Goal: Task Accomplishment & Management: Complete application form

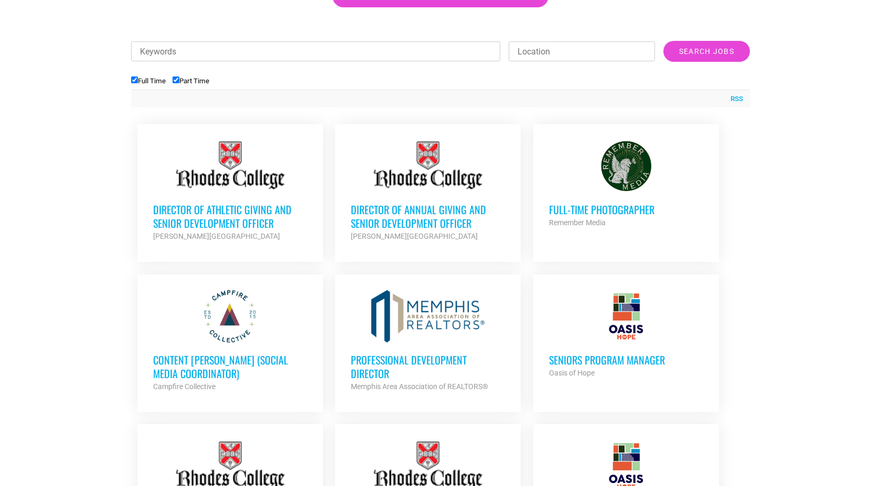
scroll to position [356, 0]
click at [604, 359] on h3 "Seniors Program Manager" at bounding box center [626, 360] width 154 height 14
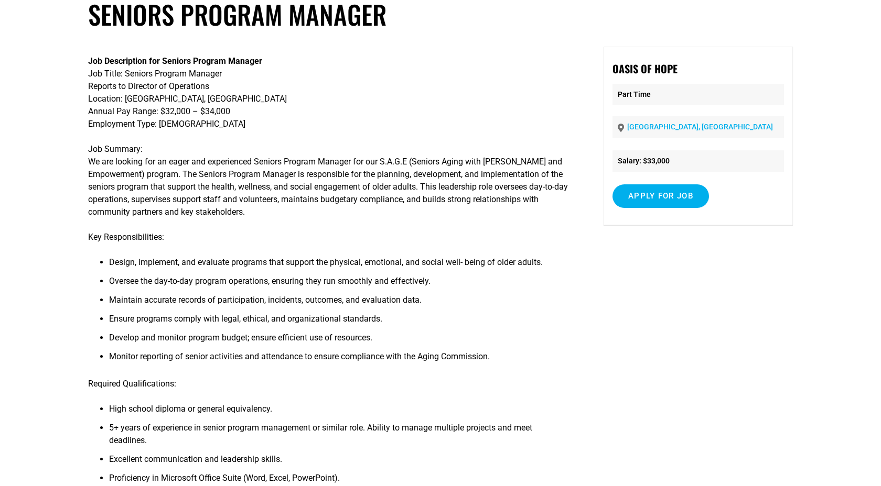
scroll to position [65, 0]
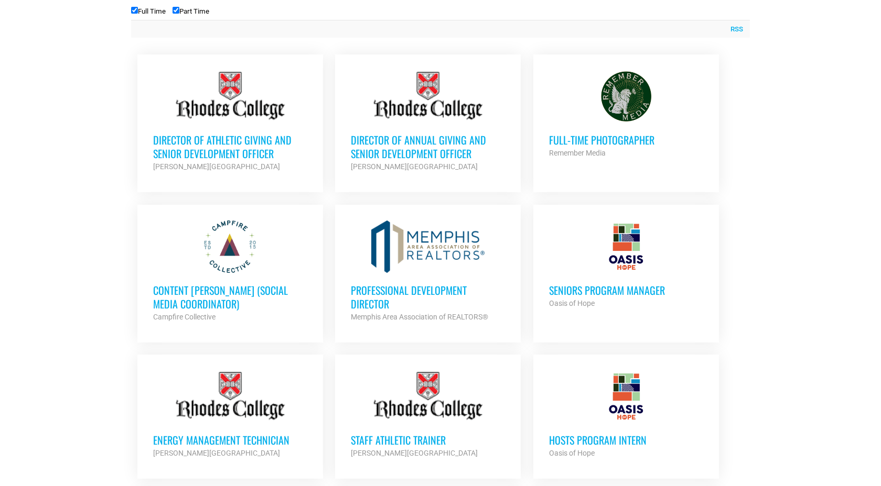
scroll to position [380, 0]
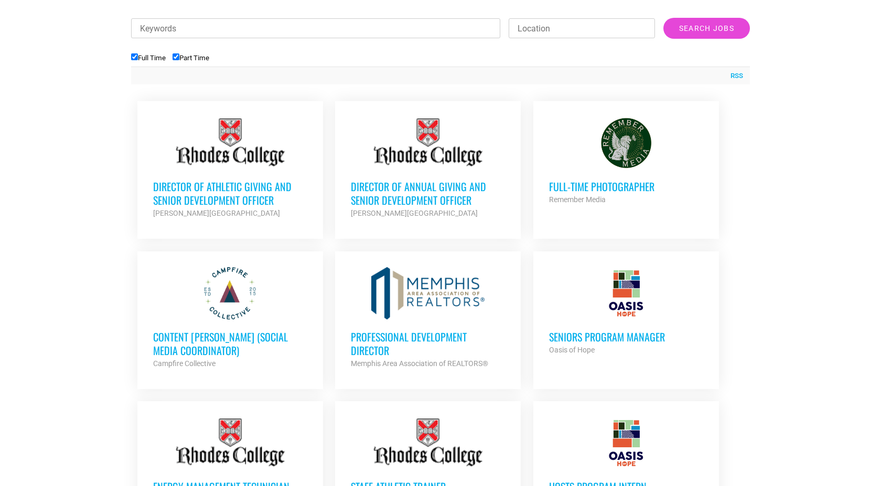
click at [224, 186] on h3 "Director of Athletic Giving and Senior Development Officer" at bounding box center [230, 193] width 154 height 27
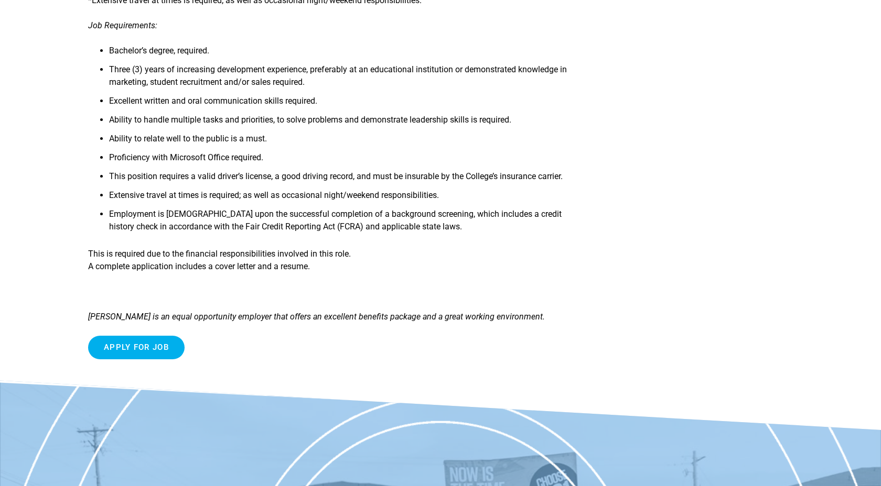
scroll to position [402, 0]
click at [170, 353] on input "Apply for job" at bounding box center [136, 348] width 96 height 24
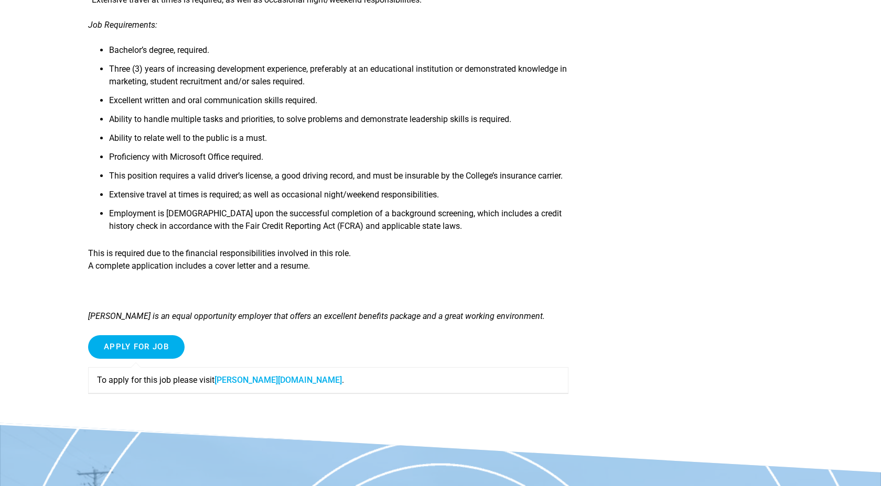
click at [260, 385] on link "[PERSON_NAME][DOMAIN_NAME]" at bounding box center [277, 380] width 127 height 10
